Goal: Navigation & Orientation: Find specific page/section

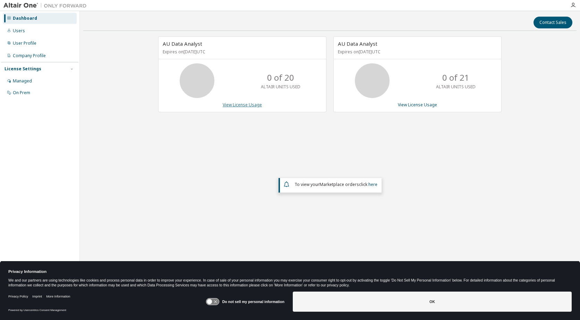
click at [238, 106] on link "View License Usage" at bounding box center [242, 105] width 39 height 6
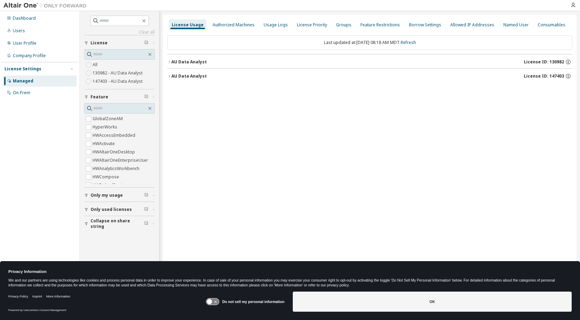
click at [170, 61] on icon "button" at bounding box center [169, 62] width 4 height 4
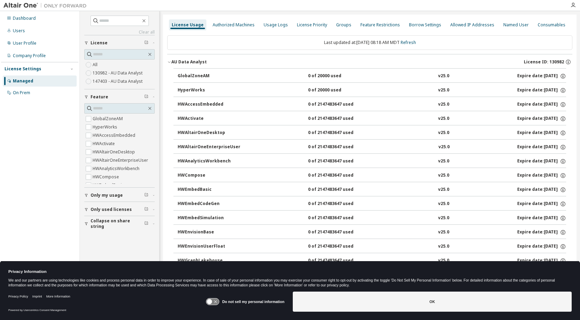
click at [170, 61] on icon "button" at bounding box center [169, 62] width 4 height 4
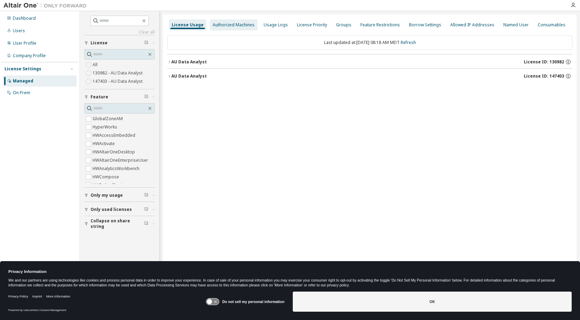
click at [230, 29] on div "Authorized Machines" at bounding box center [234, 24] width 48 height 11
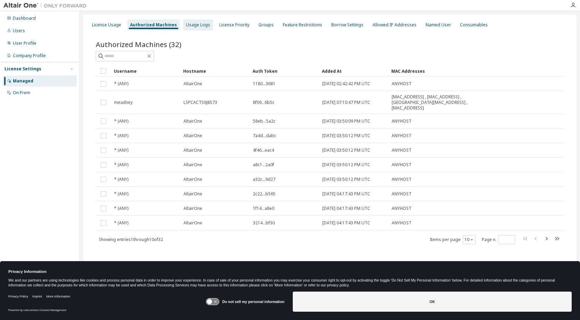
click at [196, 20] on div "Usage Logs" at bounding box center [198, 24] width 30 height 11
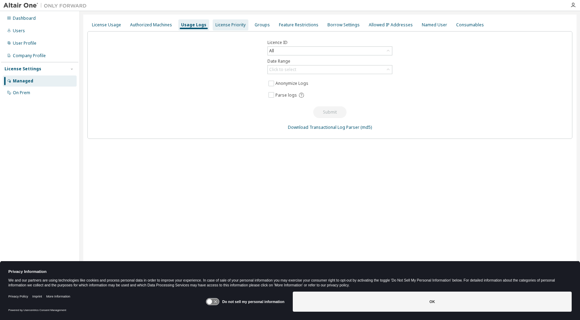
click at [227, 27] on div "License Priority" at bounding box center [230, 25] width 30 height 6
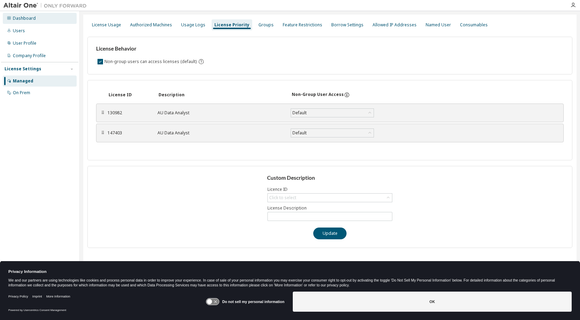
click at [36, 21] on div "Dashboard" at bounding box center [40, 18] width 74 height 11
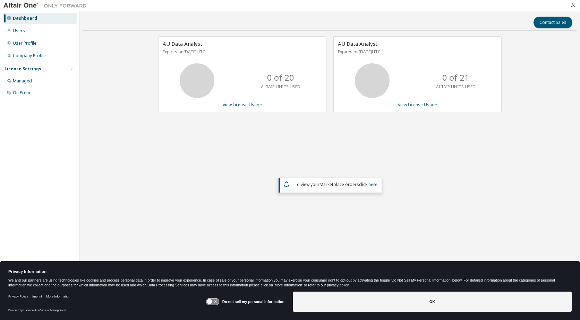
click at [404, 103] on link "View License Usage" at bounding box center [417, 105] width 39 height 6
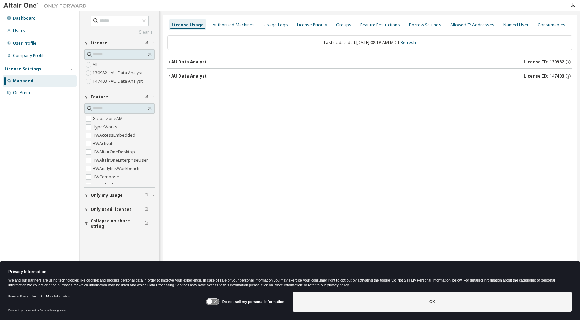
click at [167, 74] on icon "button" at bounding box center [169, 76] width 4 height 4
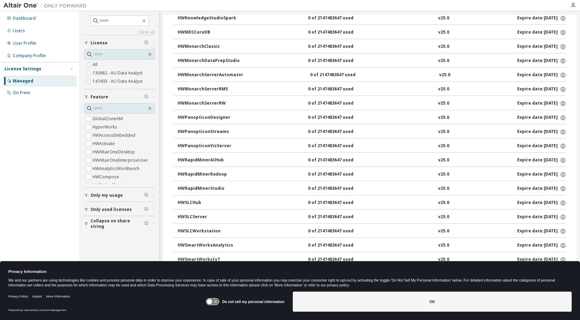
scroll to position [424, 0]
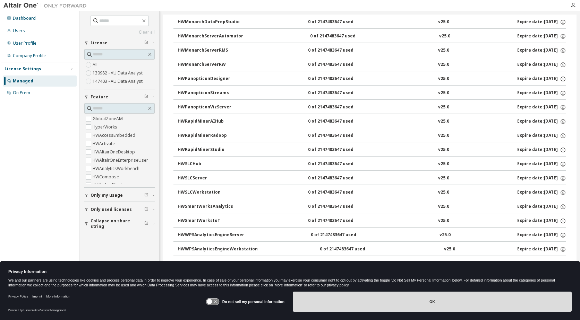
click at [357, 300] on button "OK" at bounding box center [432, 302] width 279 height 20
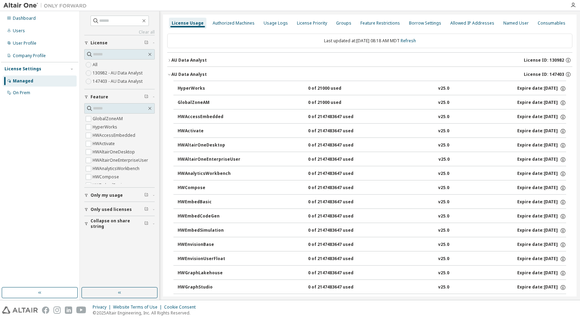
scroll to position [0, 0]
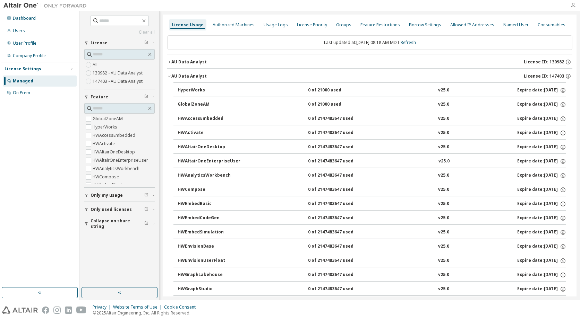
click at [570, 4] on icon "button" at bounding box center [573, 5] width 6 height 6
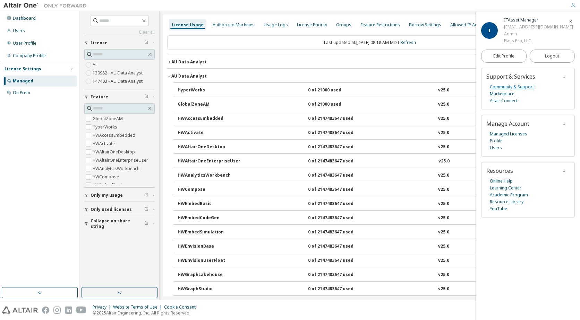
click at [516, 86] on link "Community & Support" at bounding box center [512, 87] width 44 height 7
click at [498, 141] on link "Profile" at bounding box center [496, 141] width 13 height 7
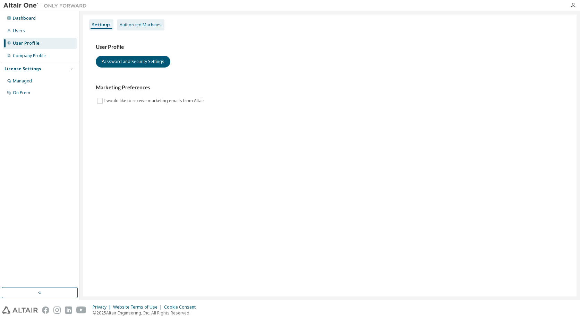
click at [124, 28] on div "Authorized Machines" at bounding box center [141, 24] width 48 height 11
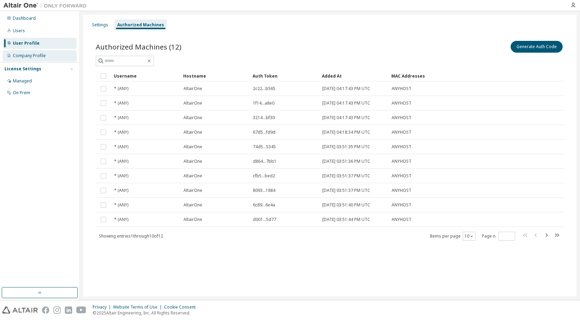
click at [39, 54] on div "Company Profile" at bounding box center [29, 56] width 33 height 6
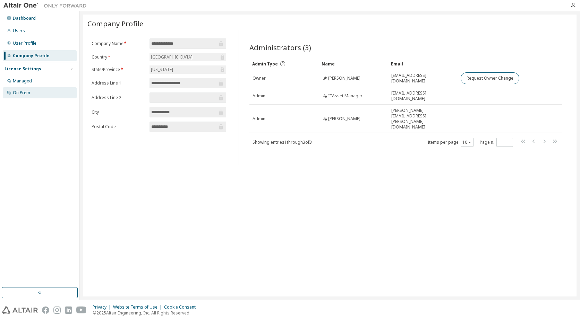
click at [32, 90] on div "On Prem" at bounding box center [40, 92] width 74 height 11
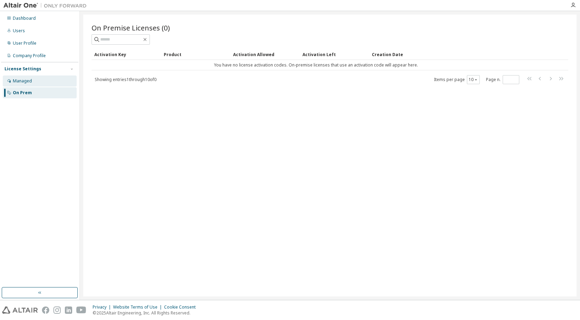
click at [28, 79] on div "Managed" at bounding box center [22, 81] width 19 height 6
